Goal: Task Accomplishment & Management: Manage account settings

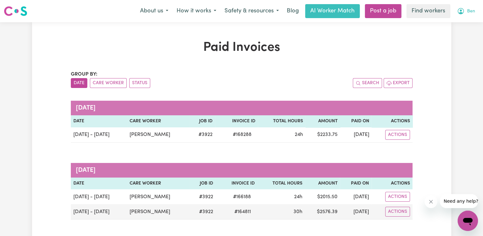
click at [470, 10] on span "Ben" at bounding box center [471, 11] width 8 height 7
click at [465, 34] on link "Logout" at bounding box center [454, 36] width 50 height 12
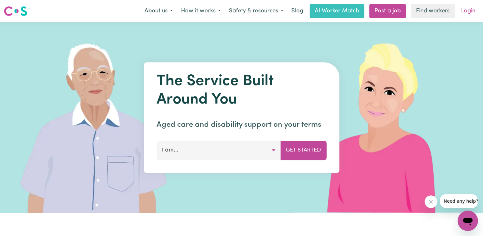
click at [470, 13] on link "Login" at bounding box center [468, 11] width 22 height 14
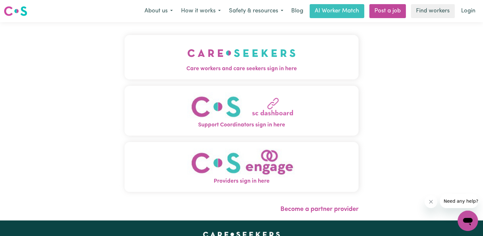
click at [187, 53] on img "Care workers and care seekers sign in here" at bounding box center [241, 53] width 108 height 24
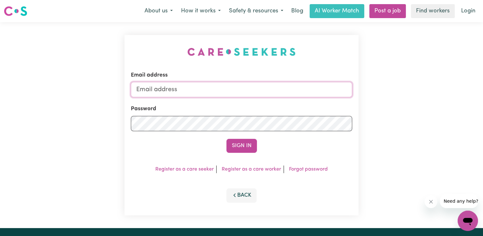
click at [203, 90] on input "Email address" at bounding box center [241, 89] width 221 height 15
type input "[EMAIL_ADDRESS][DOMAIN_NAME]"
click at [226, 139] on button "Sign In" at bounding box center [241, 146] width 30 height 14
